Goal: Information Seeking & Learning: Learn about a topic

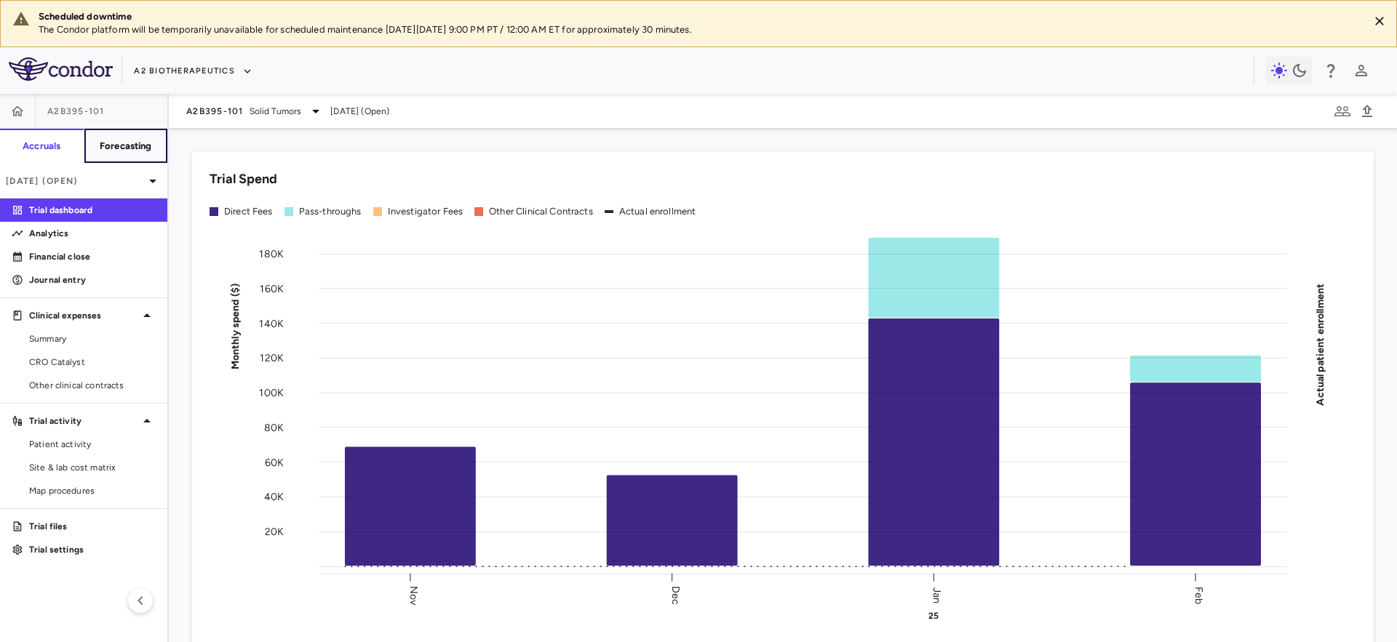
click at [101, 154] on button "Forecasting" at bounding box center [126, 146] width 84 height 35
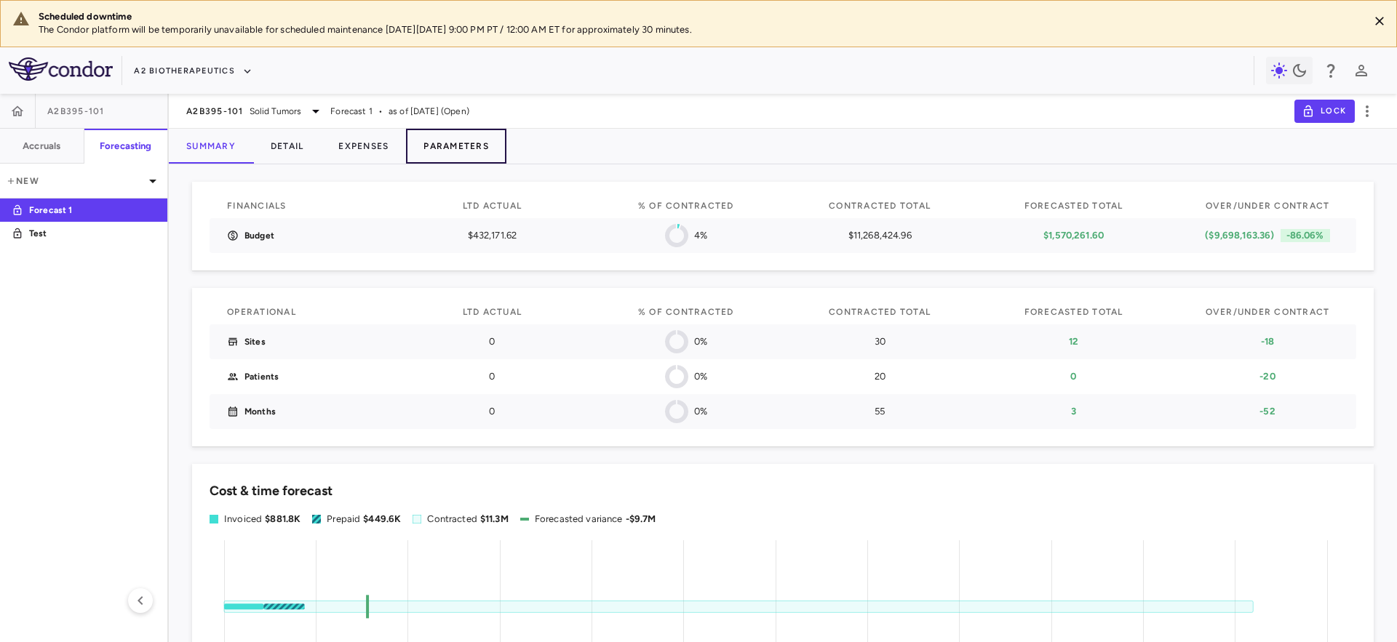
click at [449, 140] on button "Parameters" at bounding box center [456, 146] width 100 height 35
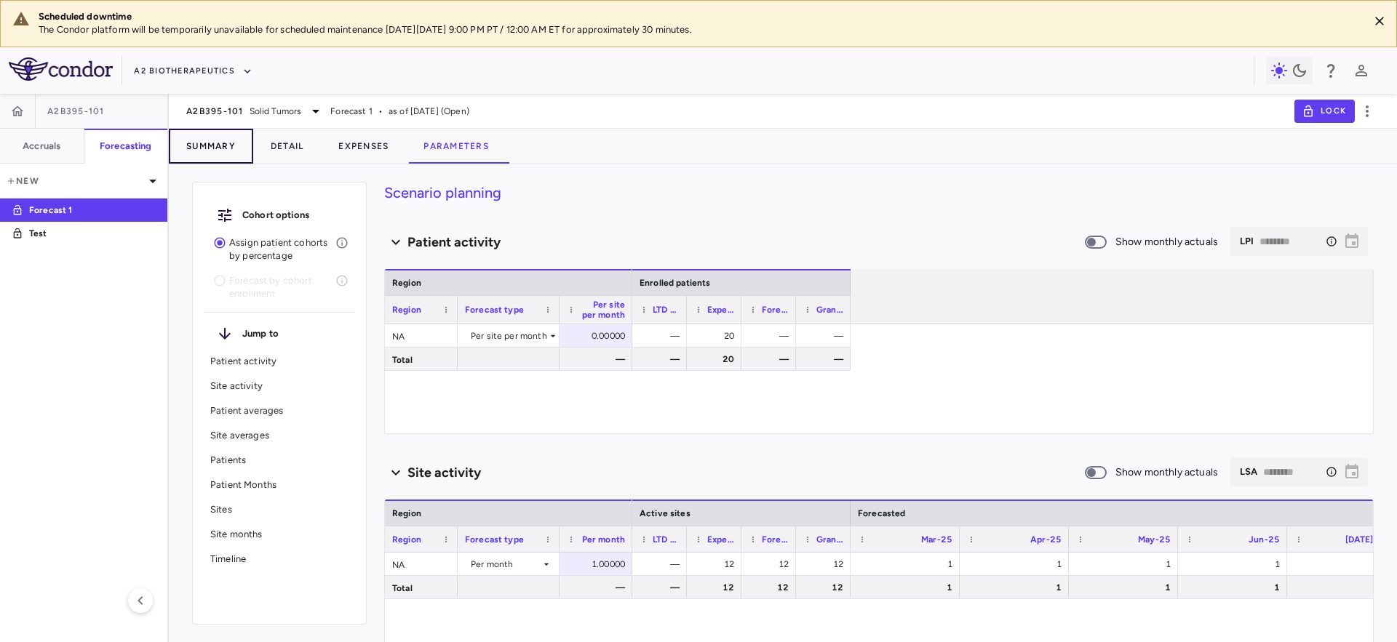
click at [215, 152] on button "Summary" at bounding box center [211, 146] width 84 height 35
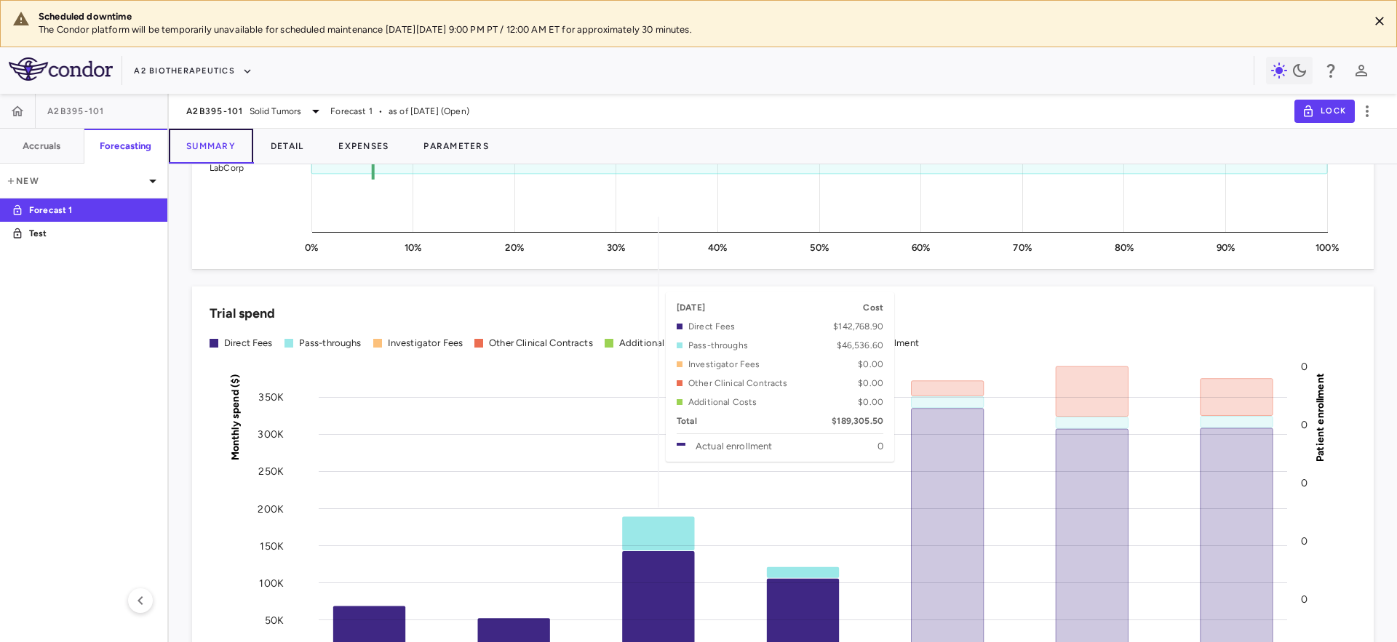
scroll to position [1267, 0]
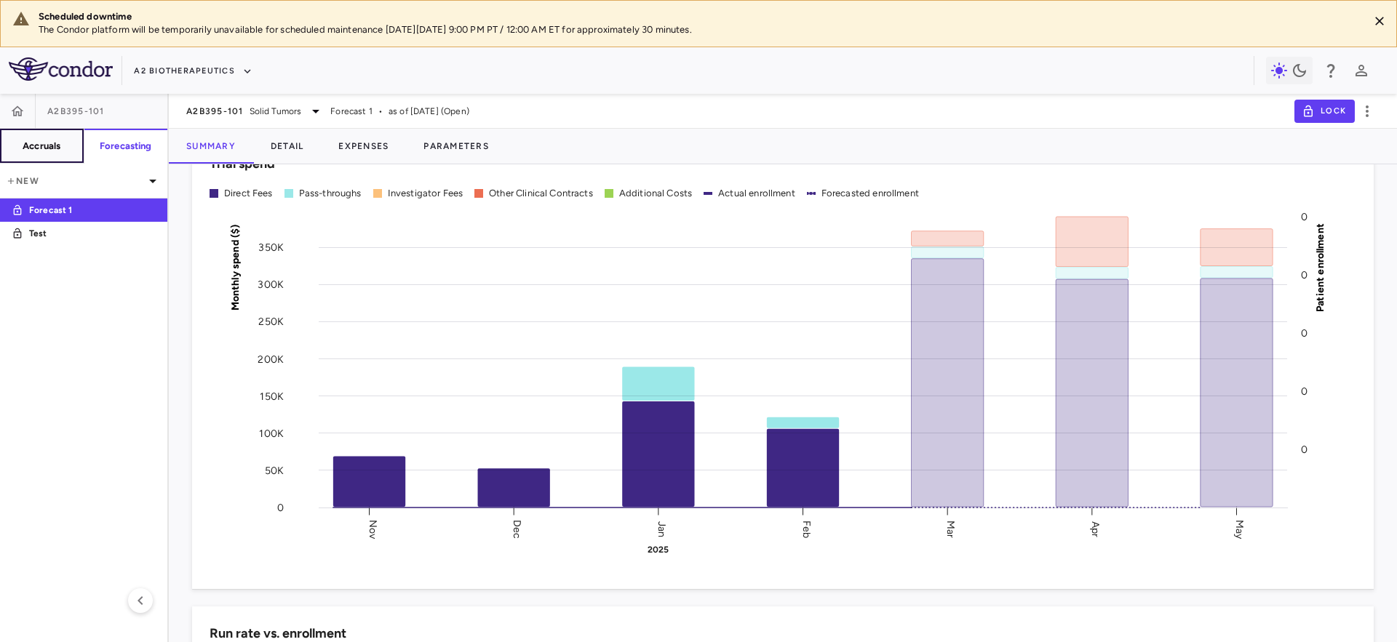
click at [68, 144] on button "Accruals" at bounding box center [42, 146] width 84 height 35
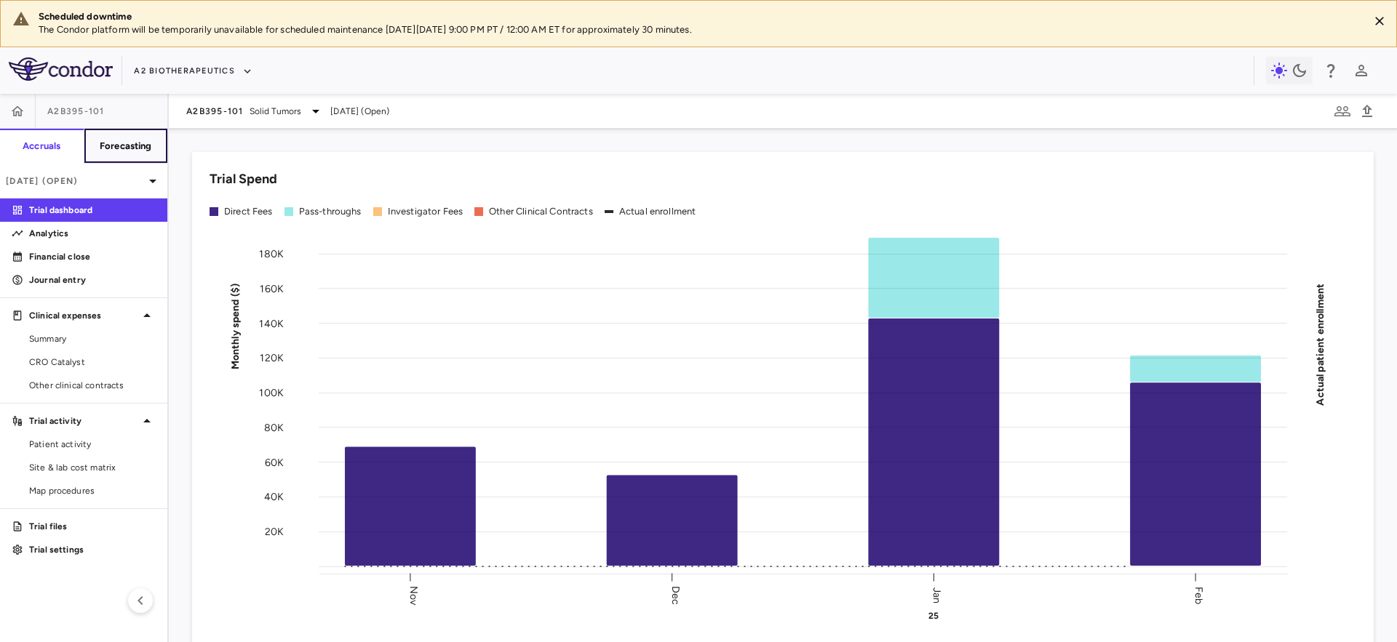
click at [115, 149] on h6 "Forecasting" at bounding box center [126, 146] width 52 height 13
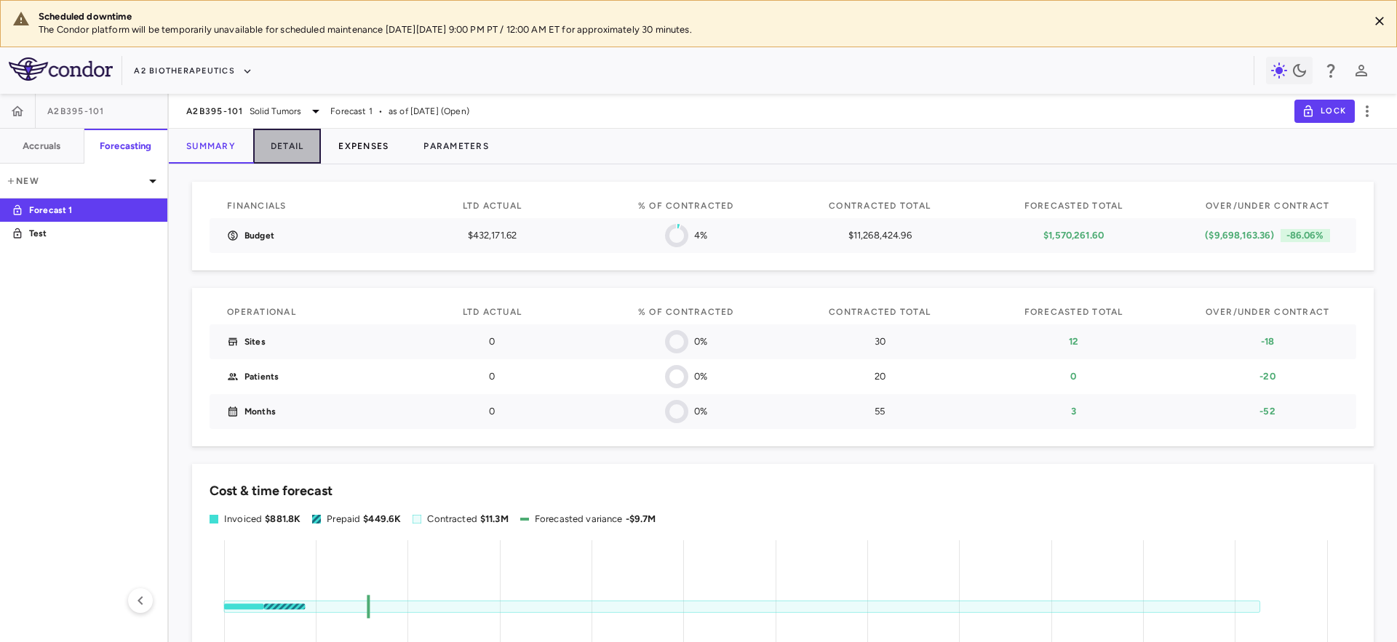
drag, startPoint x: 294, startPoint y: 140, endPoint x: 346, endPoint y: 140, distance: 51.7
click at [294, 140] on button "Detail" at bounding box center [287, 146] width 68 height 35
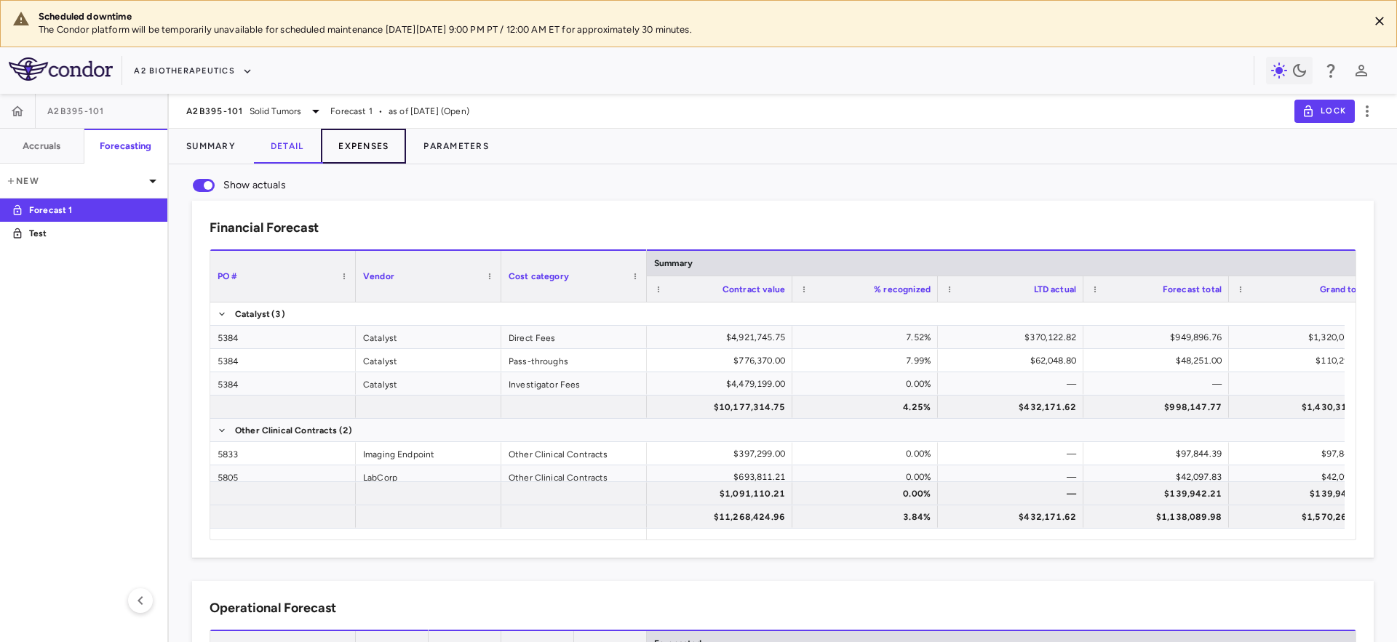
click at [356, 139] on button "Expenses" at bounding box center [363, 146] width 85 height 35
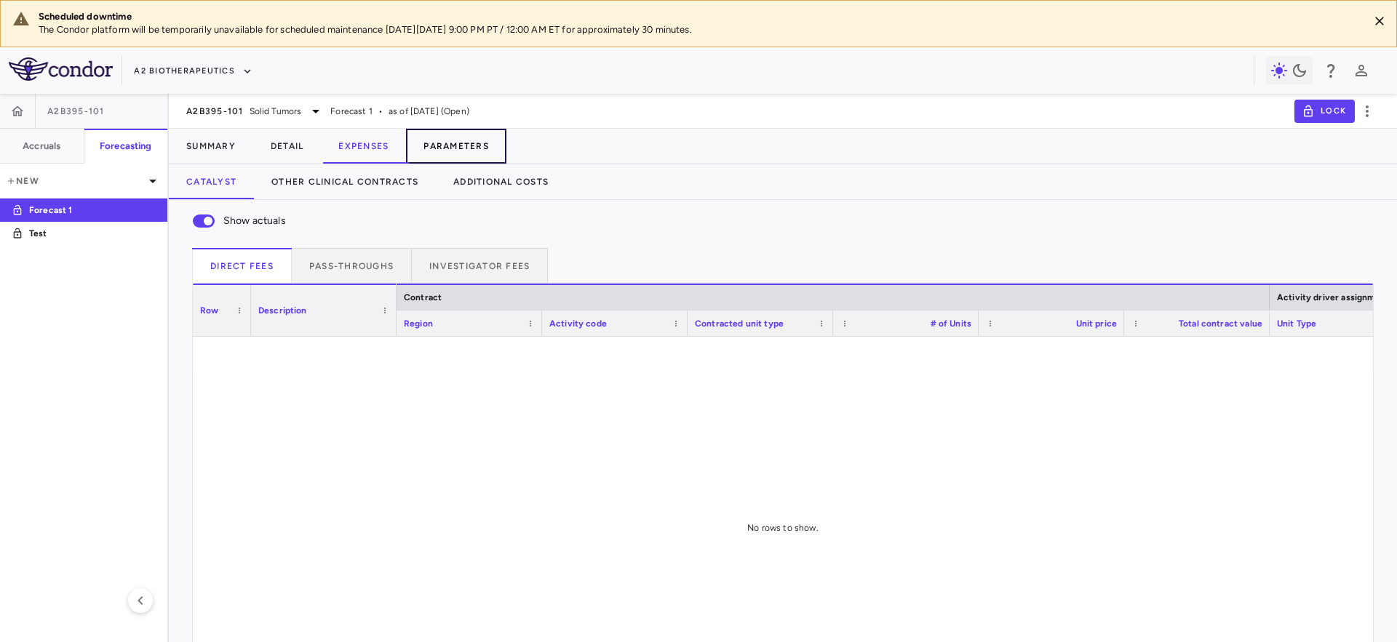
click at [435, 130] on button "Parameters" at bounding box center [456, 146] width 100 height 35
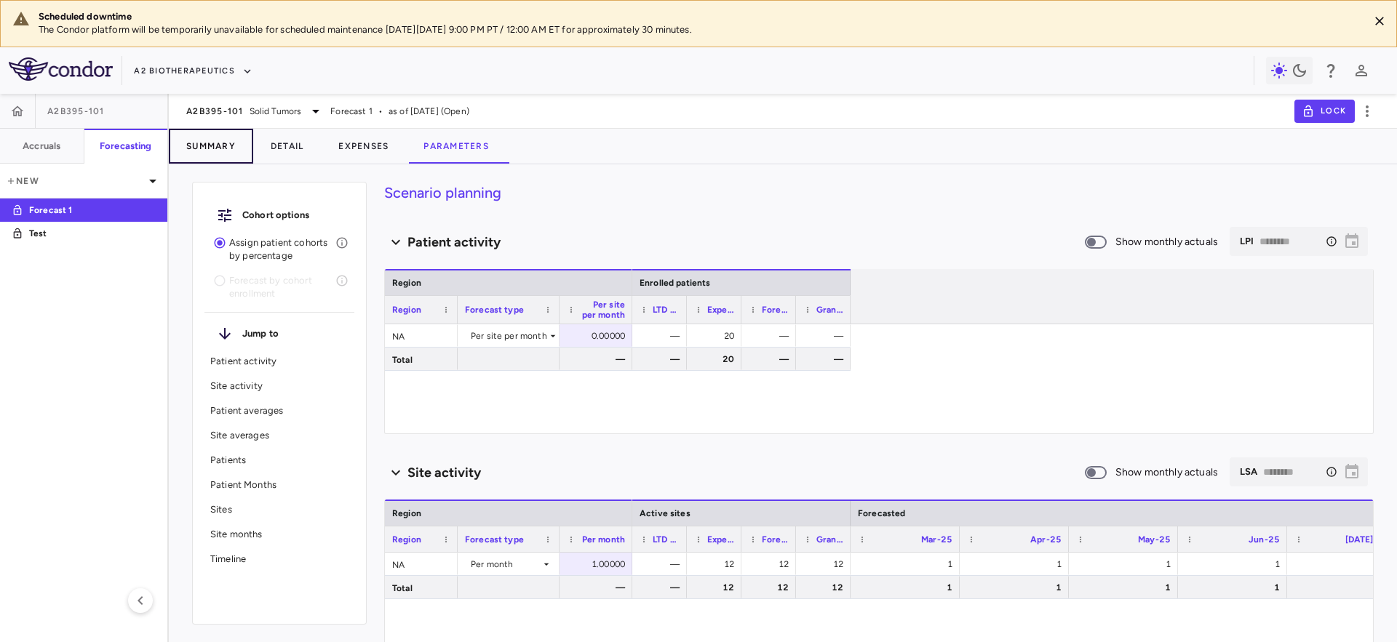
click at [188, 140] on button "Summary" at bounding box center [211, 146] width 84 height 35
